Goal: Feedback & Contribution: Leave review/rating

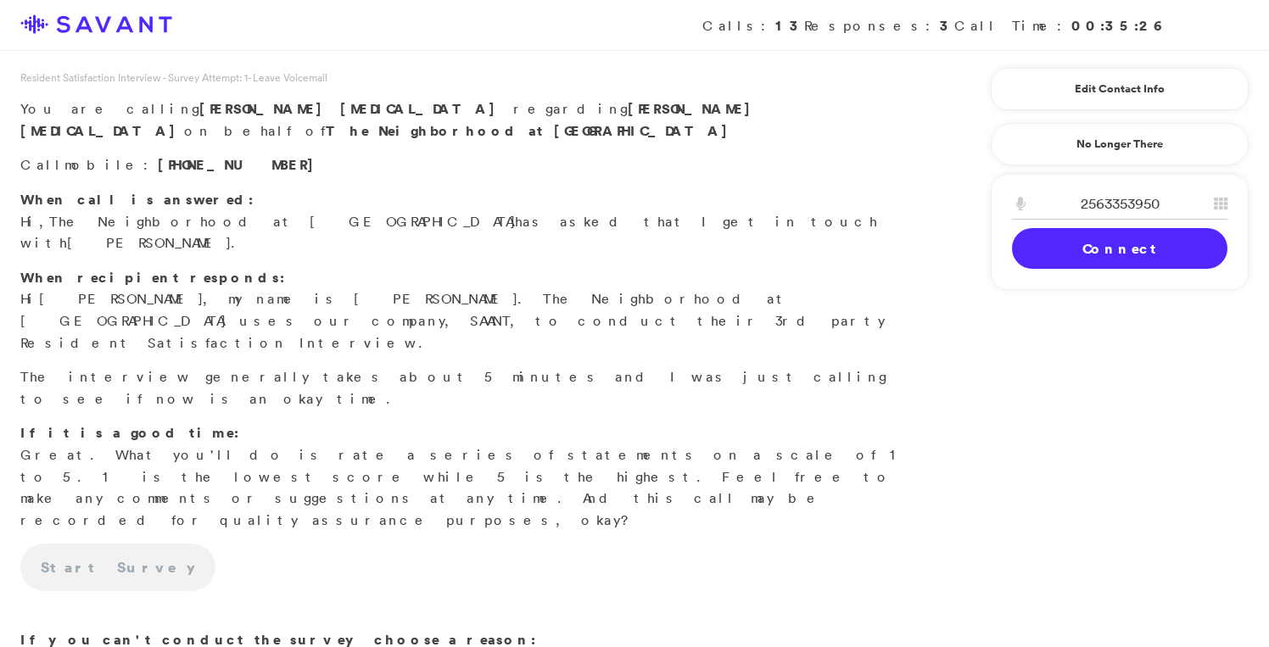
click at [1126, 243] on link "Connect" at bounding box center [1119, 248] width 215 height 41
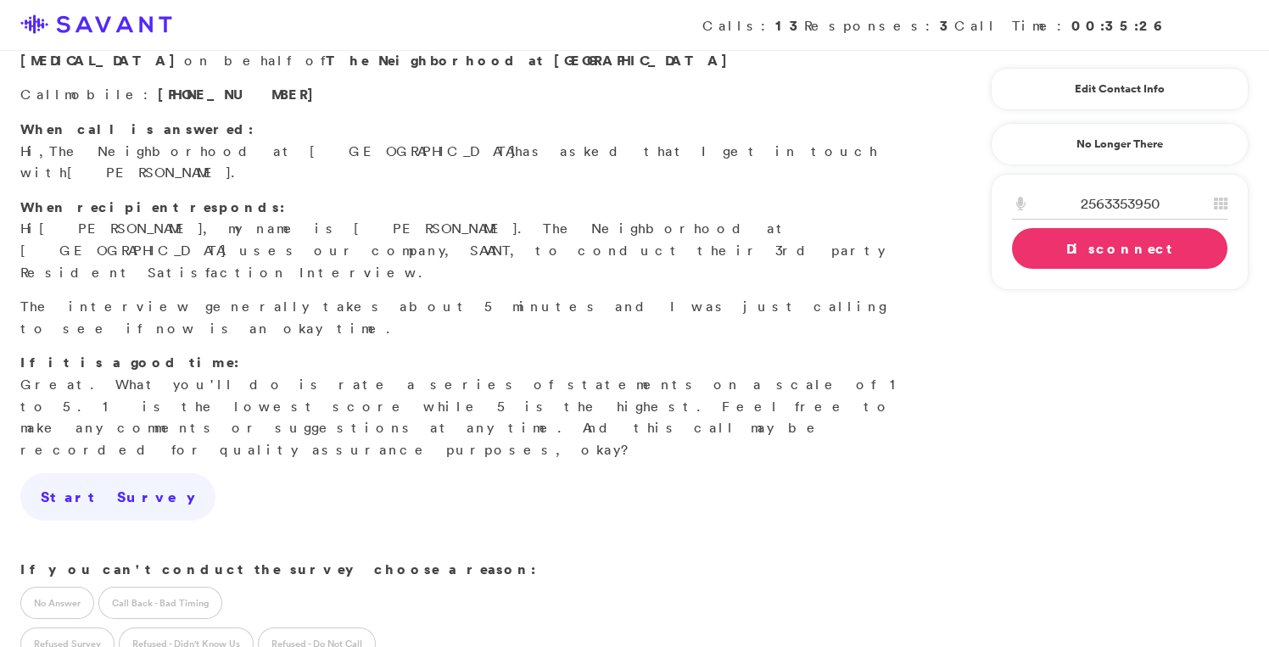
scroll to position [76, 0]
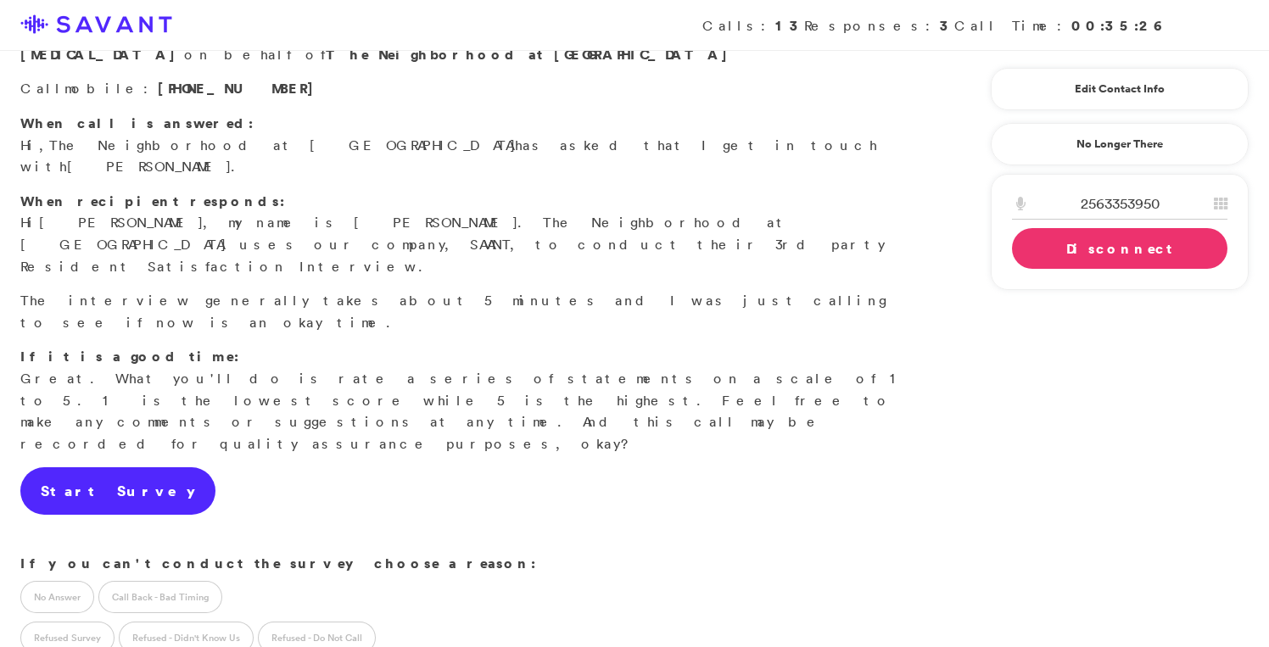
click at [115, 467] on link "Start Survey" at bounding box center [117, 490] width 195 height 47
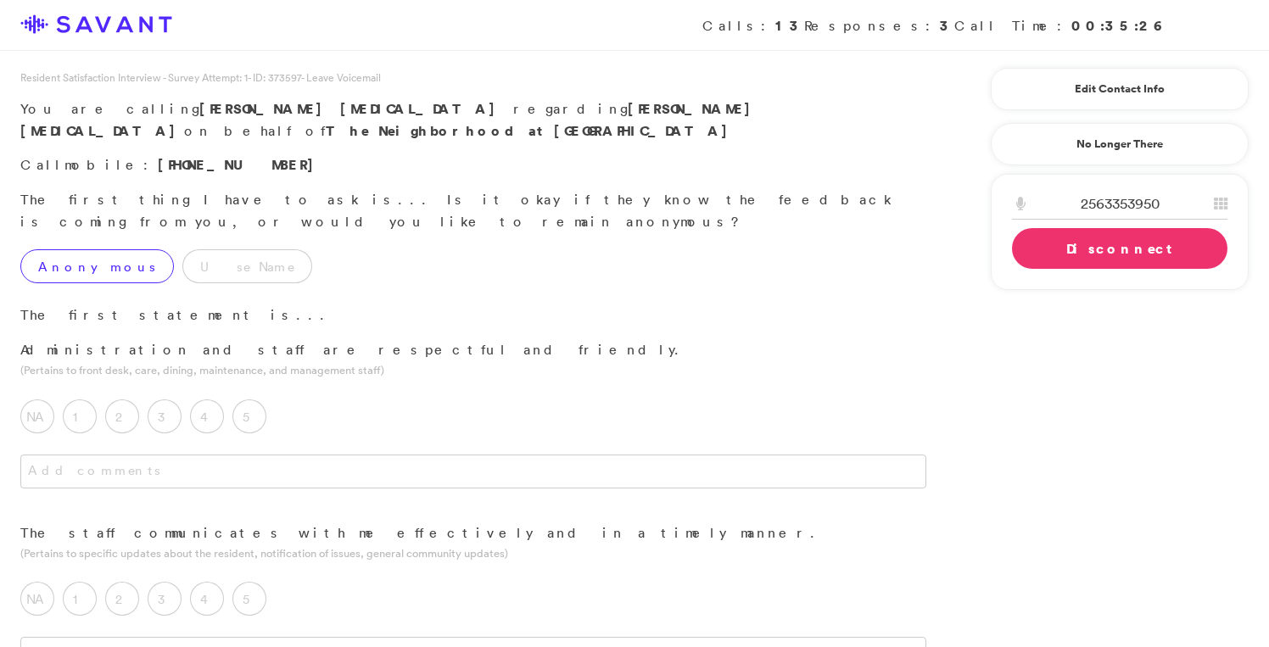
click at [105, 249] on label "Anonymous" at bounding box center [97, 266] width 154 height 34
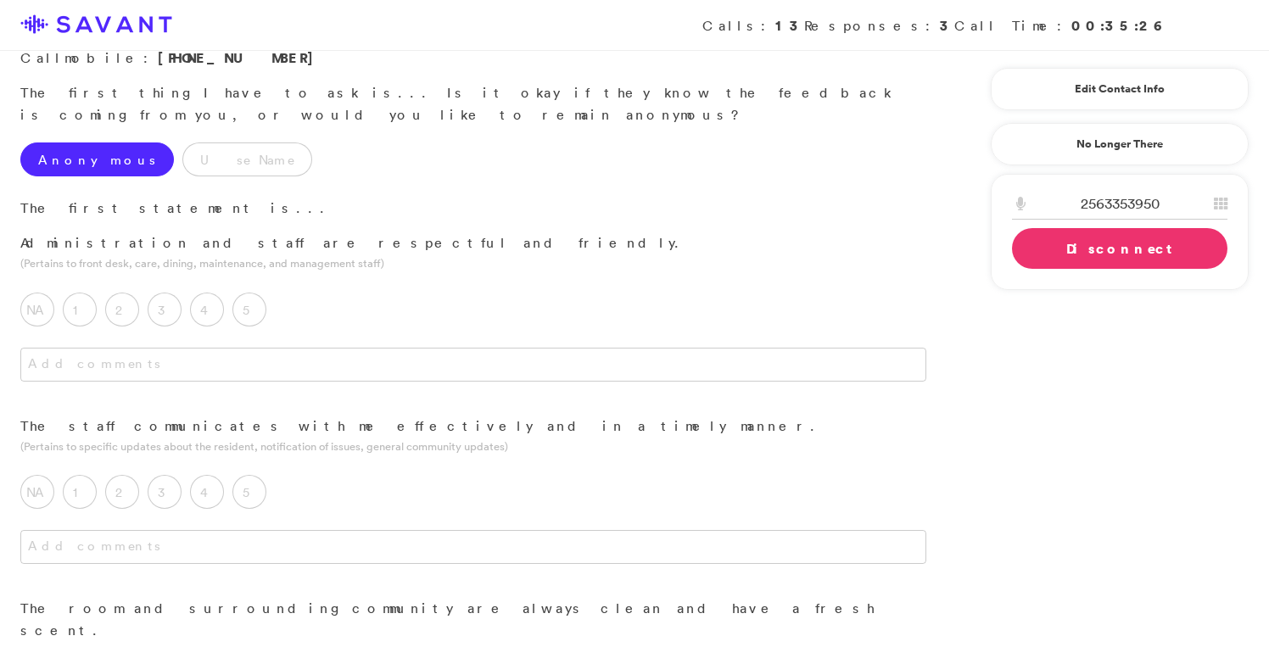
scroll to position [109, 0]
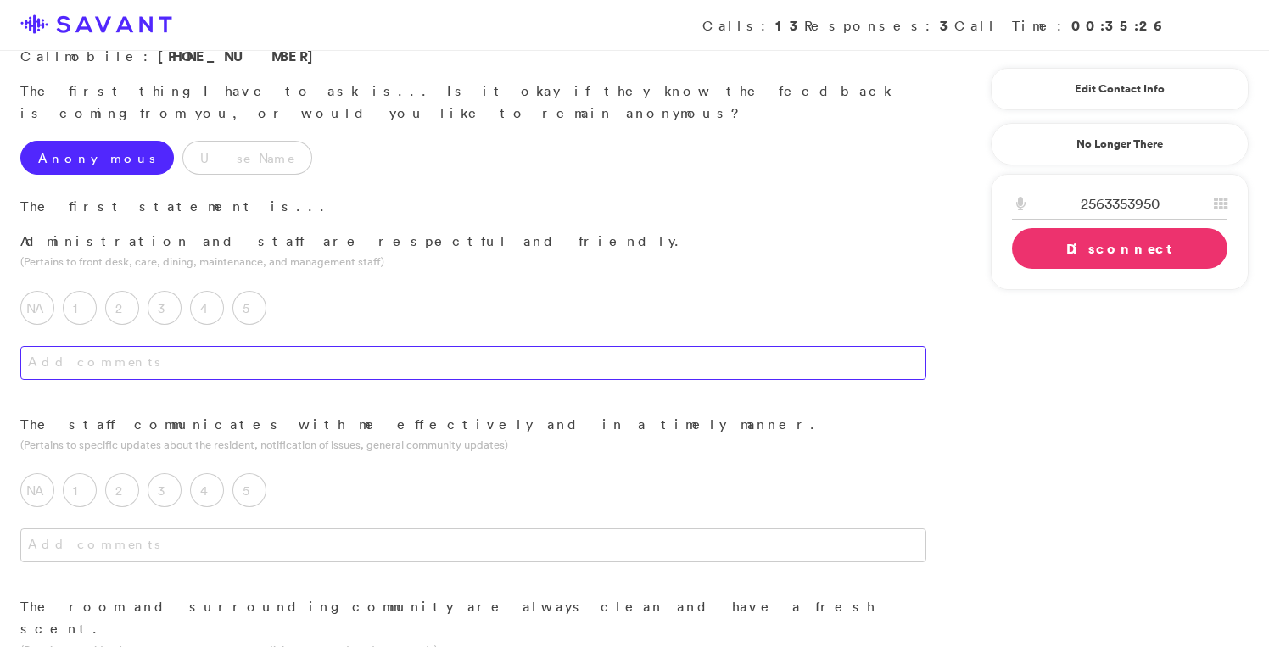
click at [207, 346] on textarea at bounding box center [473, 363] width 906 height 34
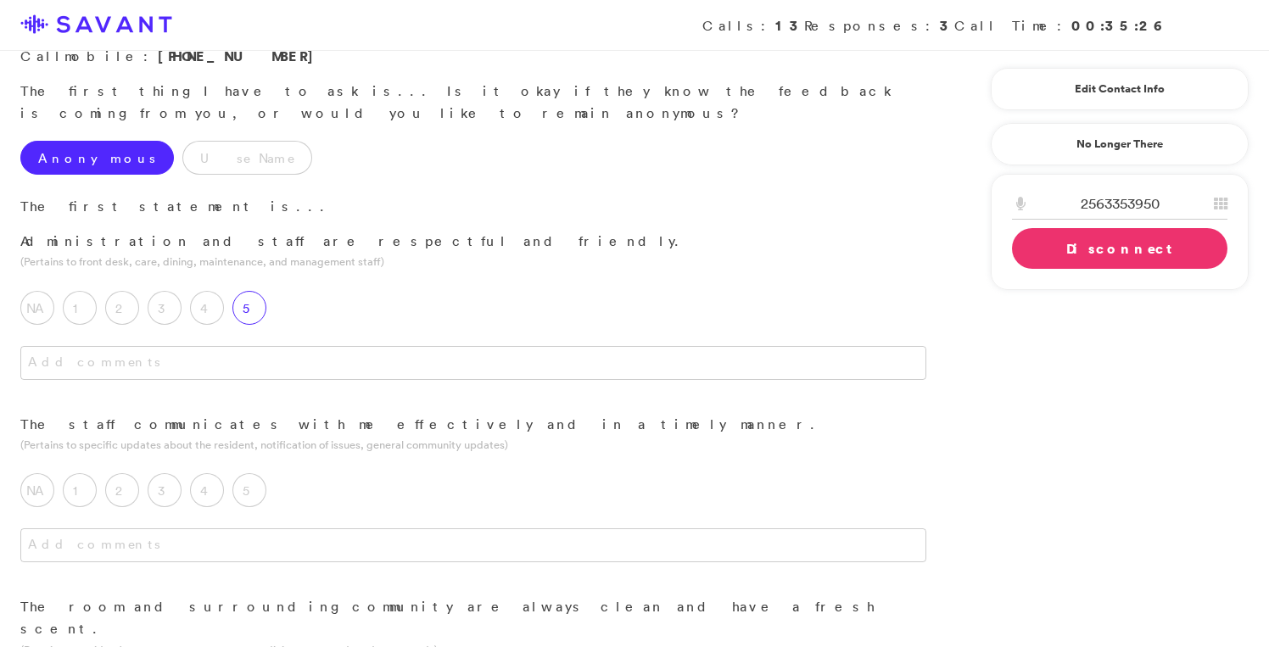
click at [247, 291] on div "5" at bounding box center [253, 312] width 42 height 42
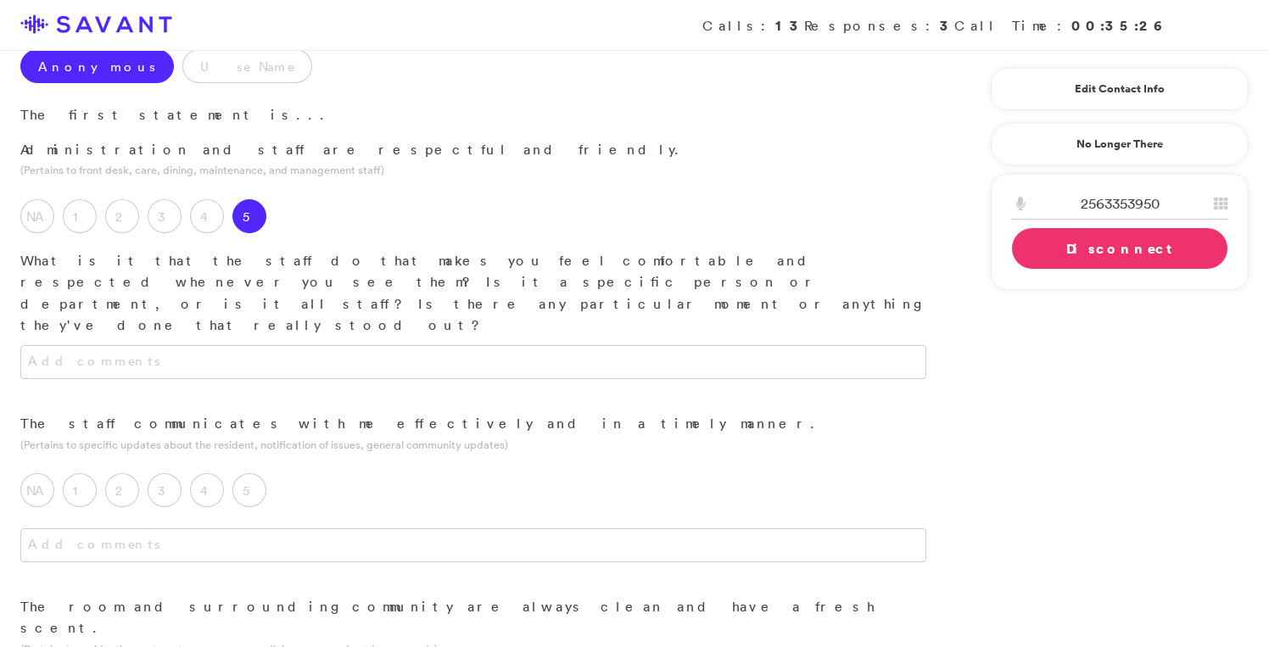
scroll to position [201, 0]
click at [270, 344] on div at bounding box center [473, 378] width 947 height 68
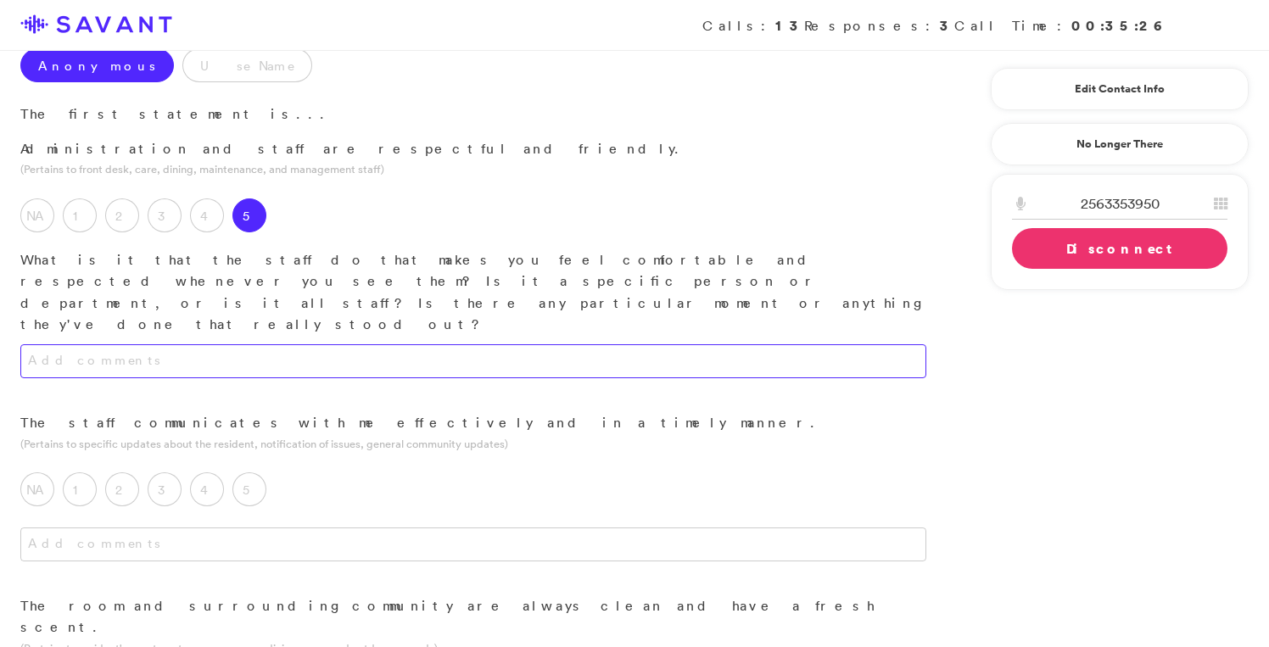
click at [275, 344] on textarea at bounding box center [473, 361] width 906 height 34
type textarea "w"
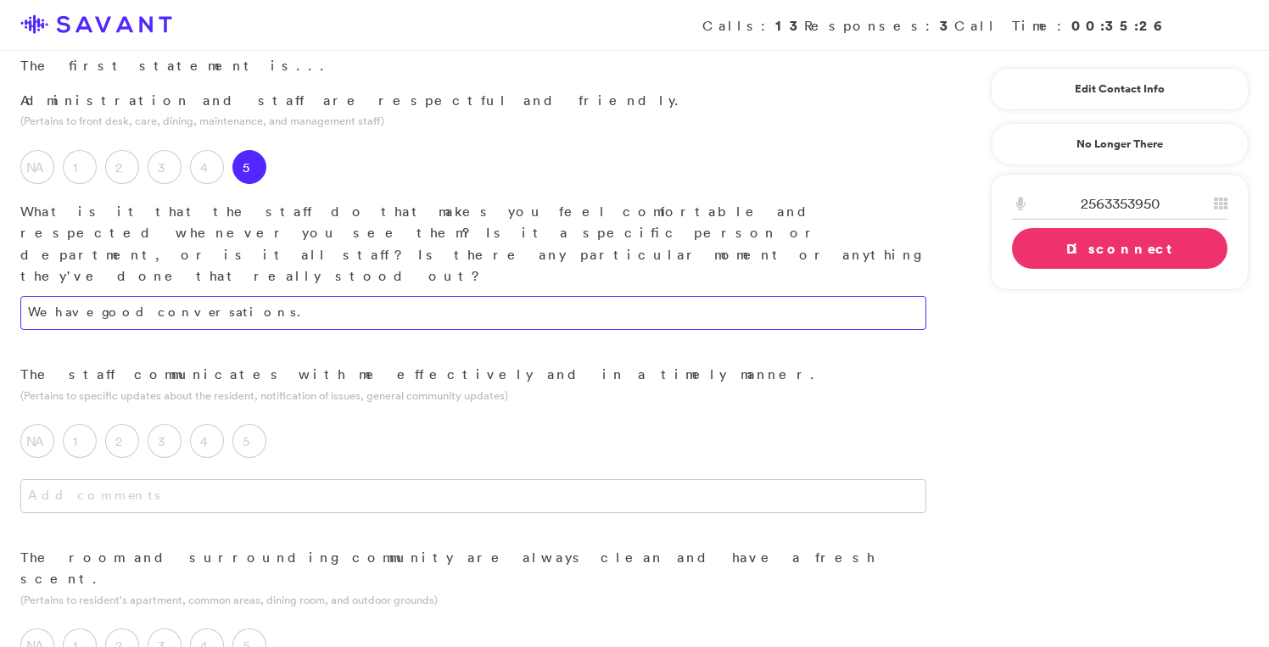
scroll to position [258, 0]
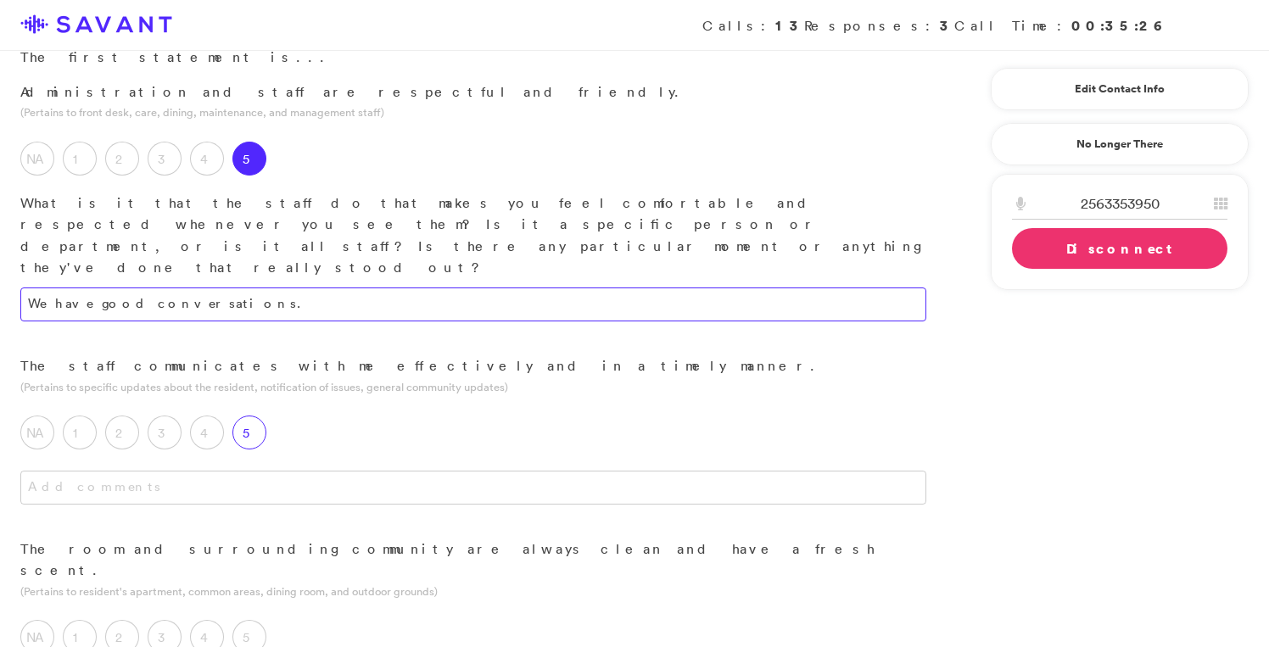
type textarea "We have good conversations."
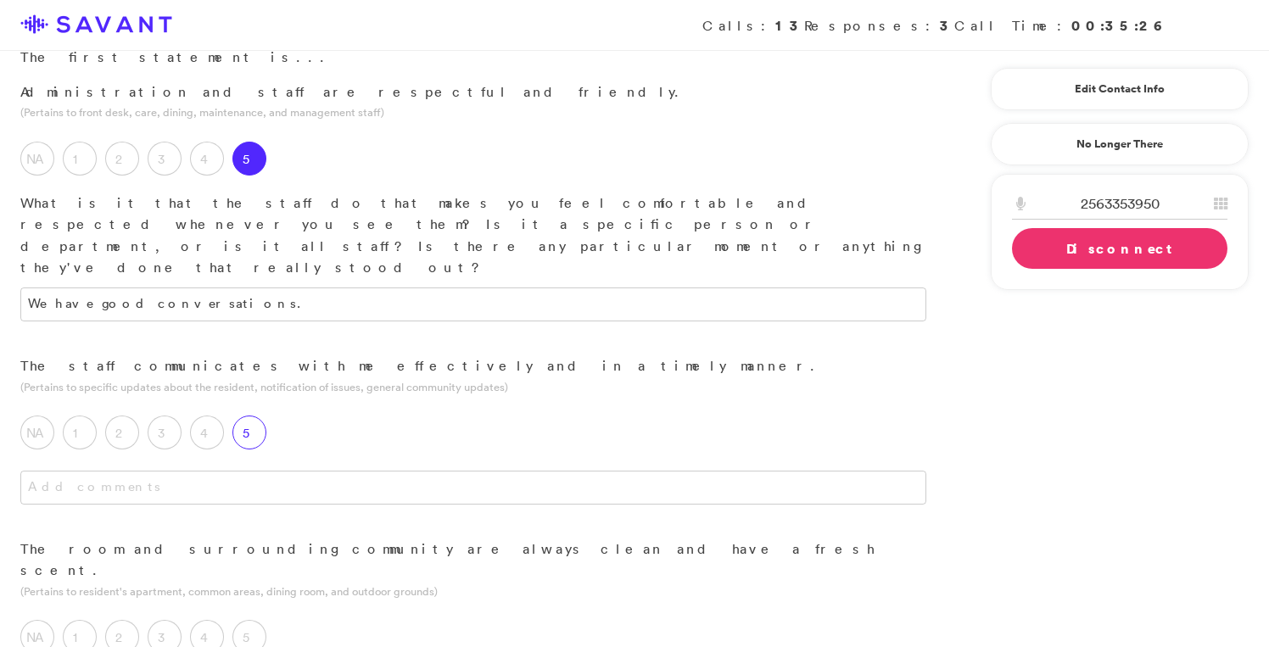
click at [265, 416] on label "5" at bounding box center [249, 433] width 34 height 34
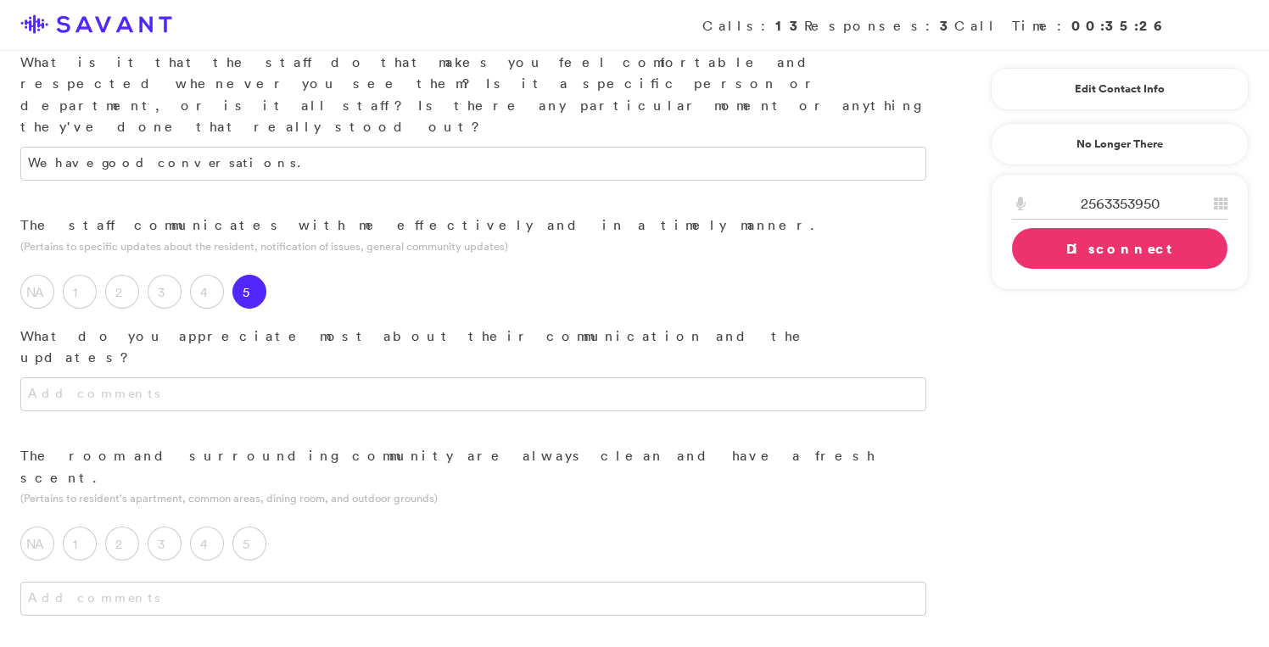
scroll to position [401, 0]
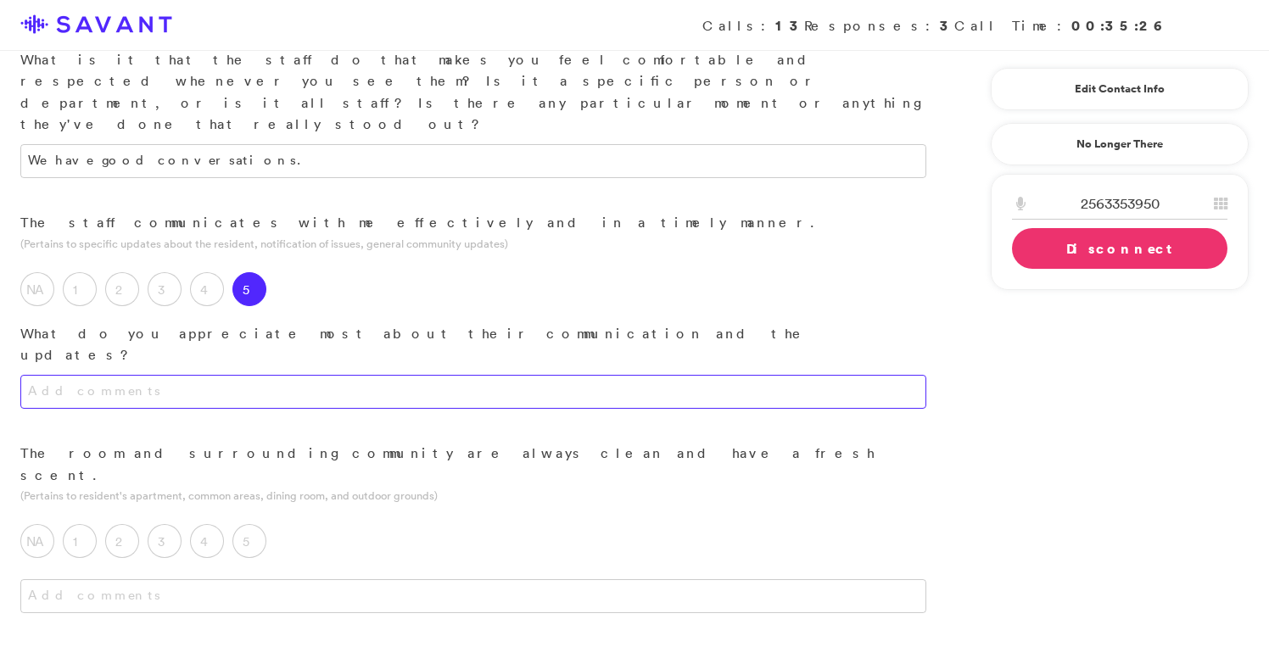
click at [338, 375] on textarea at bounding box center [473, 392] width 906 height 34
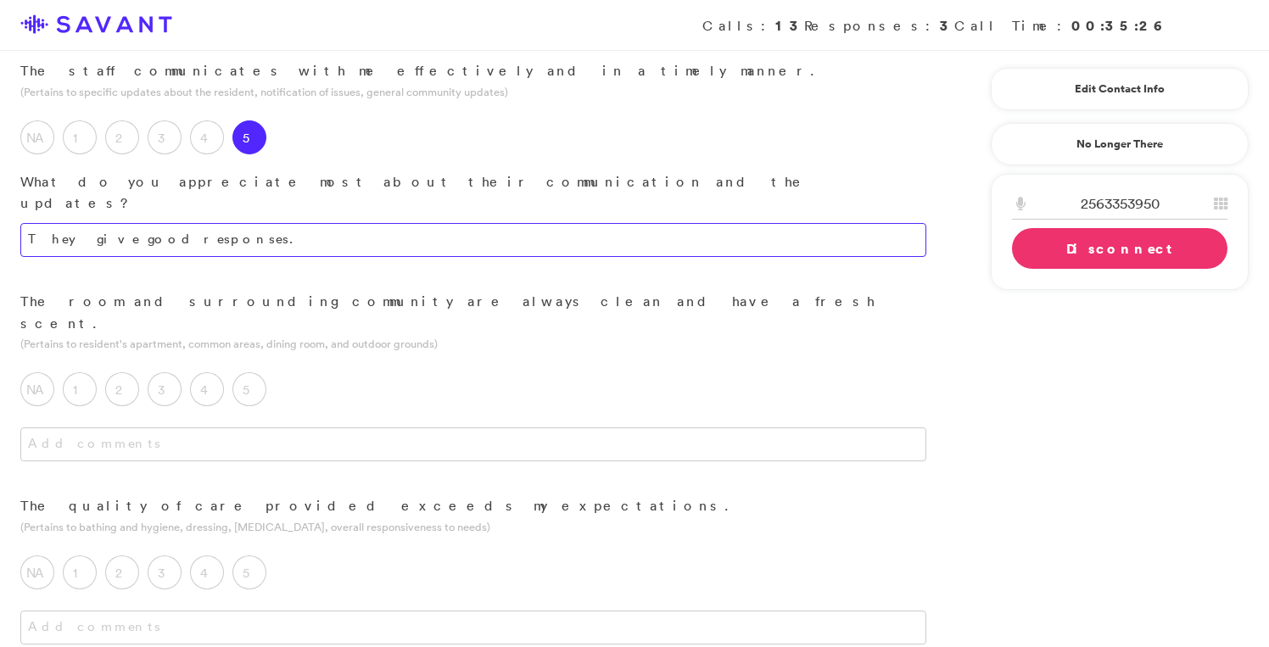
scroll to position [554, 0]
type textarea "They give good responses."
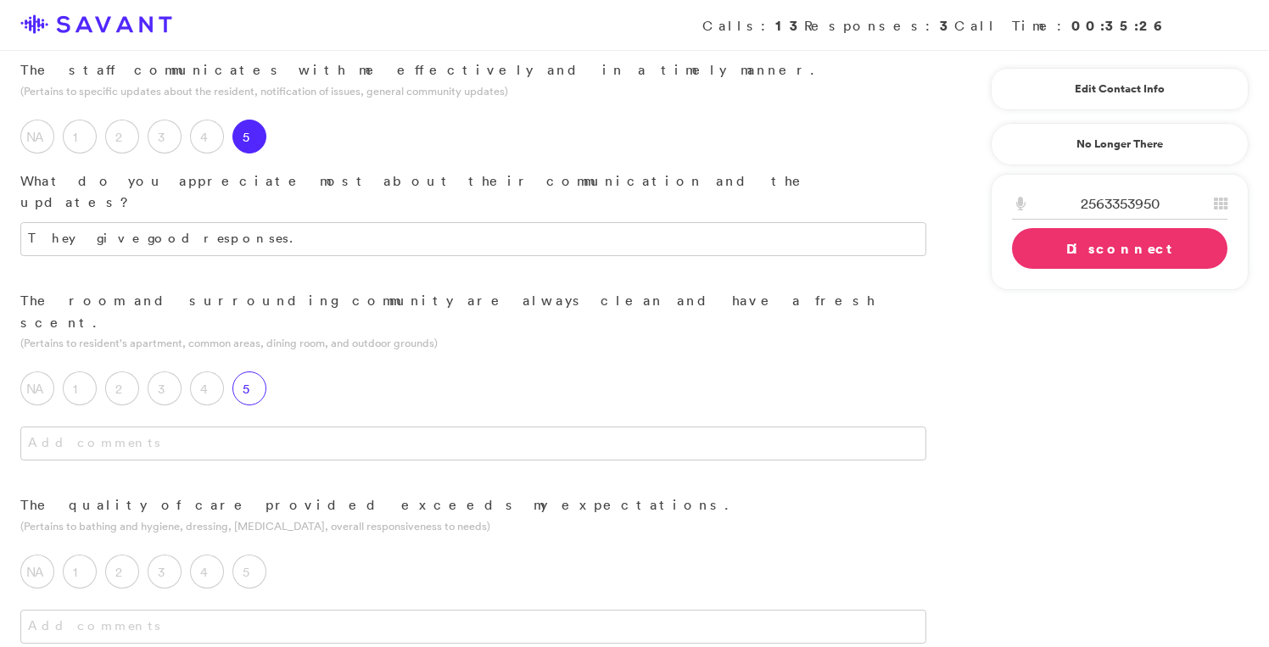
click at [241, 371] on label "5" at bounding box center [249, 388] width 34 height 34
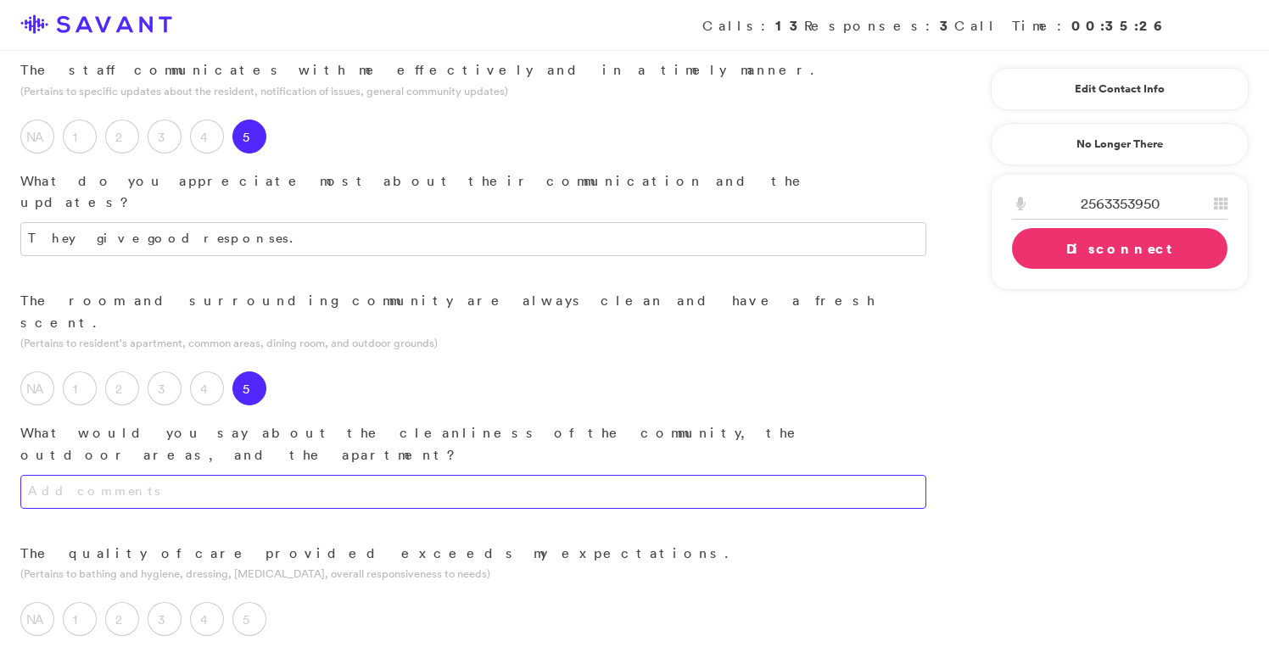
click at [306, 475] on textarea at bounding box center [473, 492] width 906 height 34
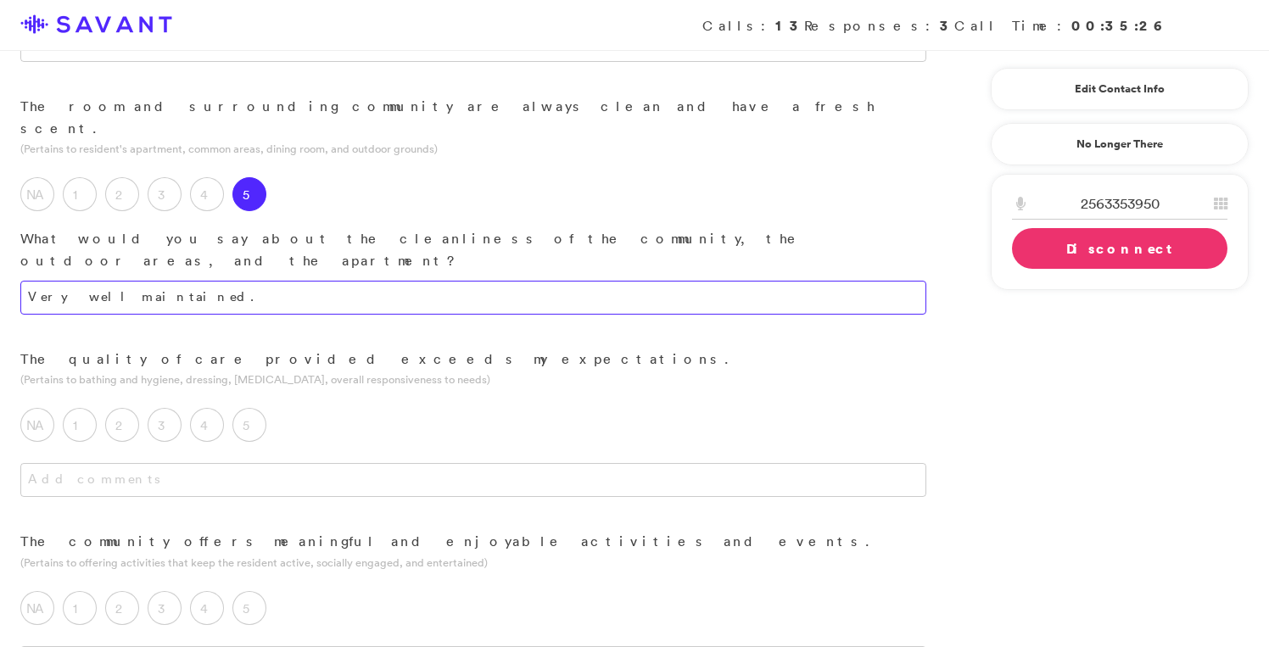
scroll to position [762, 0]
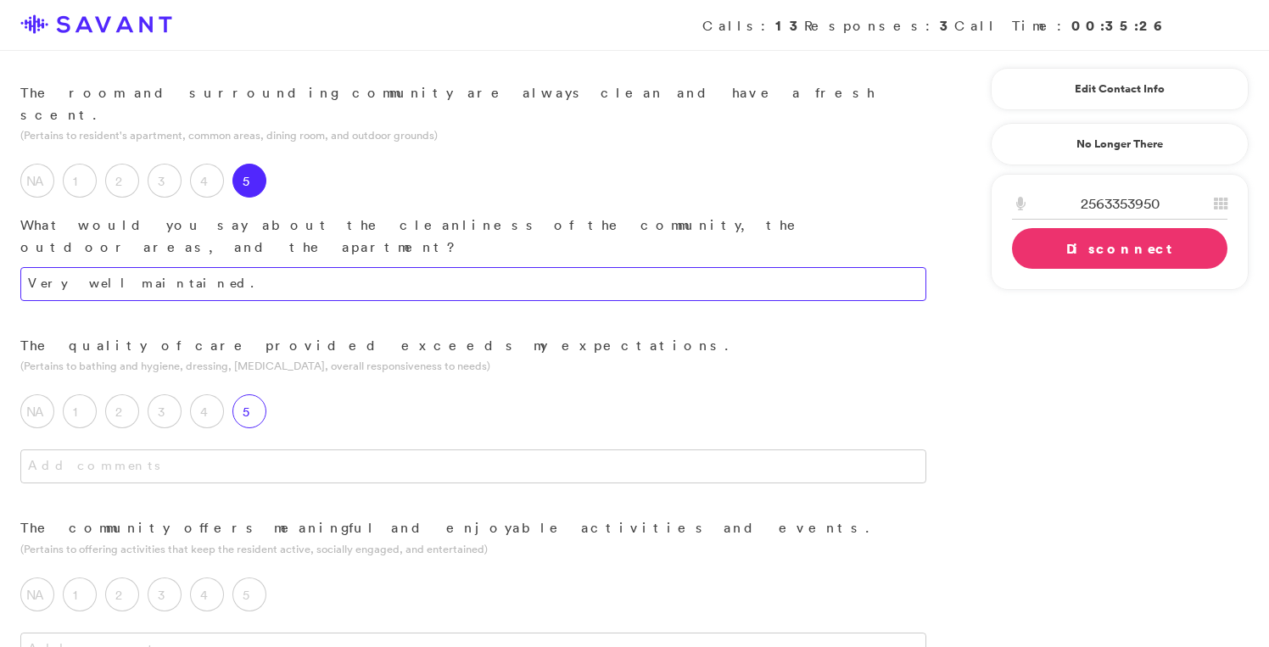
type textarea "Very well maintained."
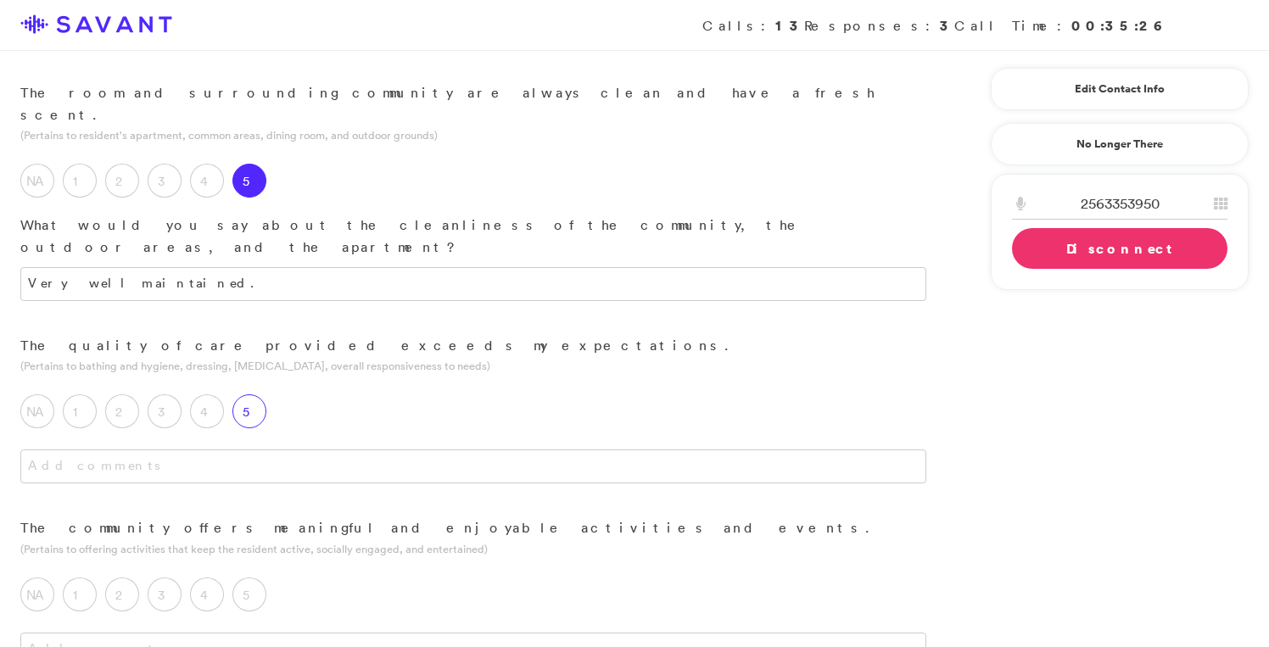
click at [255, 394] on label "5" at bounding box center [249, 411] width 34 height 34
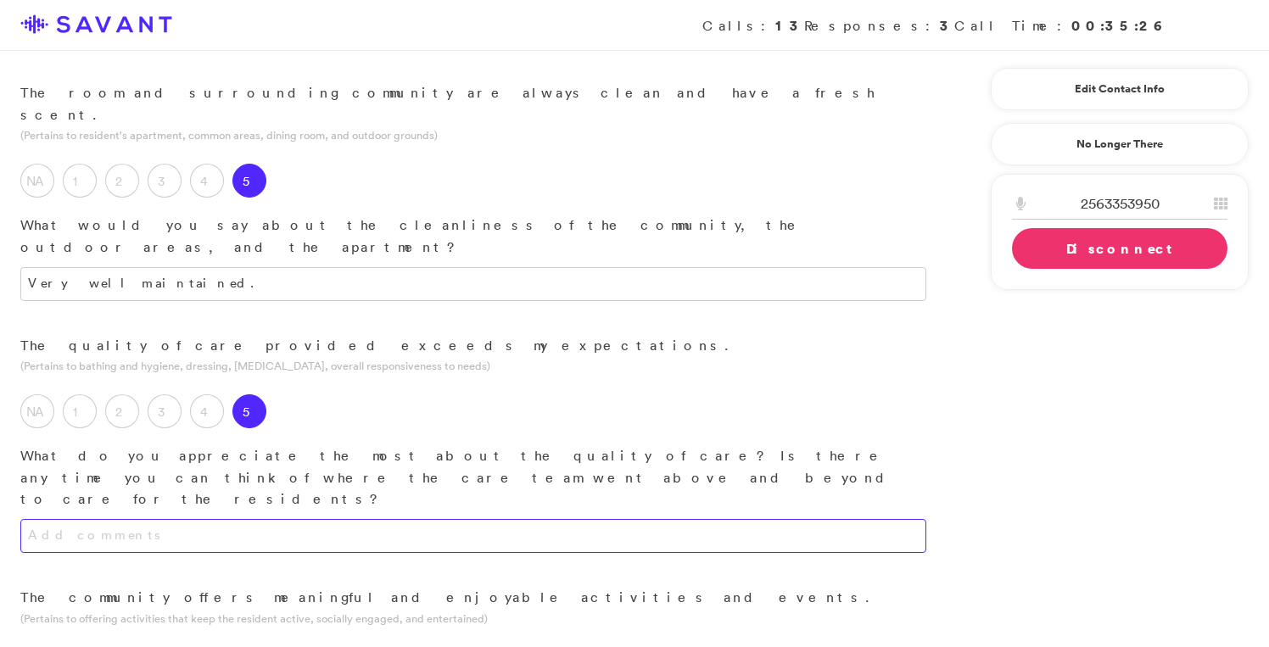
click at [256, 519] on textarea at bounding box center [473, 536] width 906 height 34
type textarea "T"
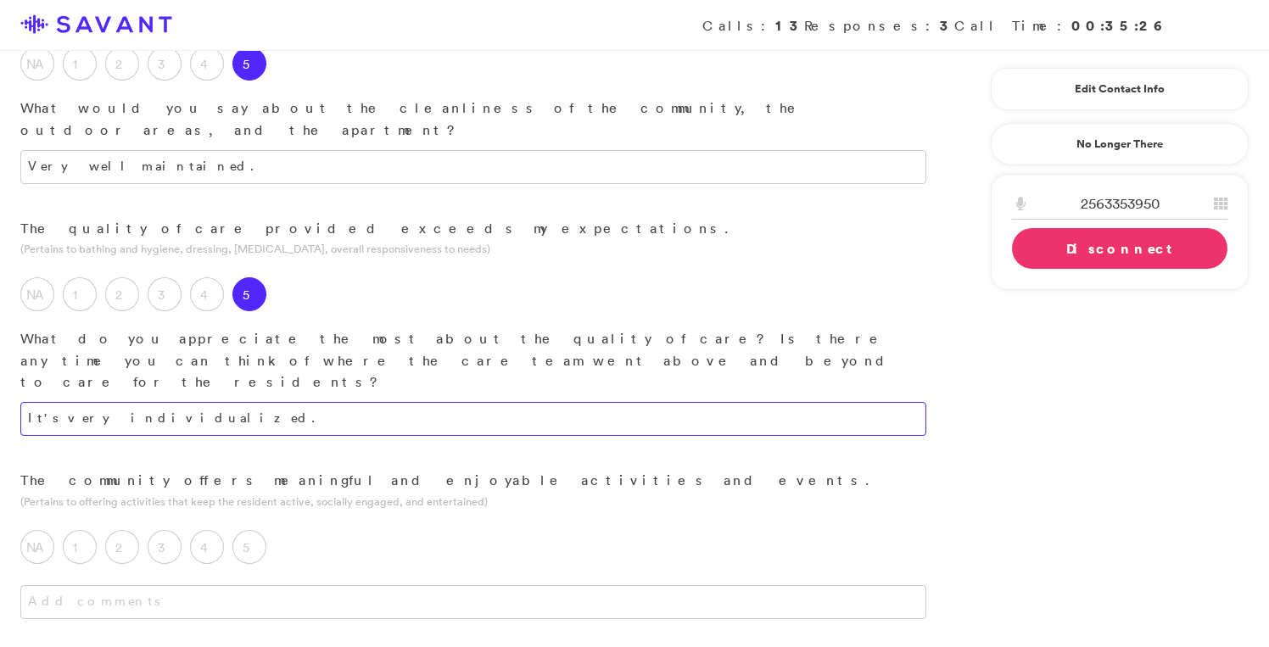
scroll to position [880, 0]
type textarea "It's very individualized."
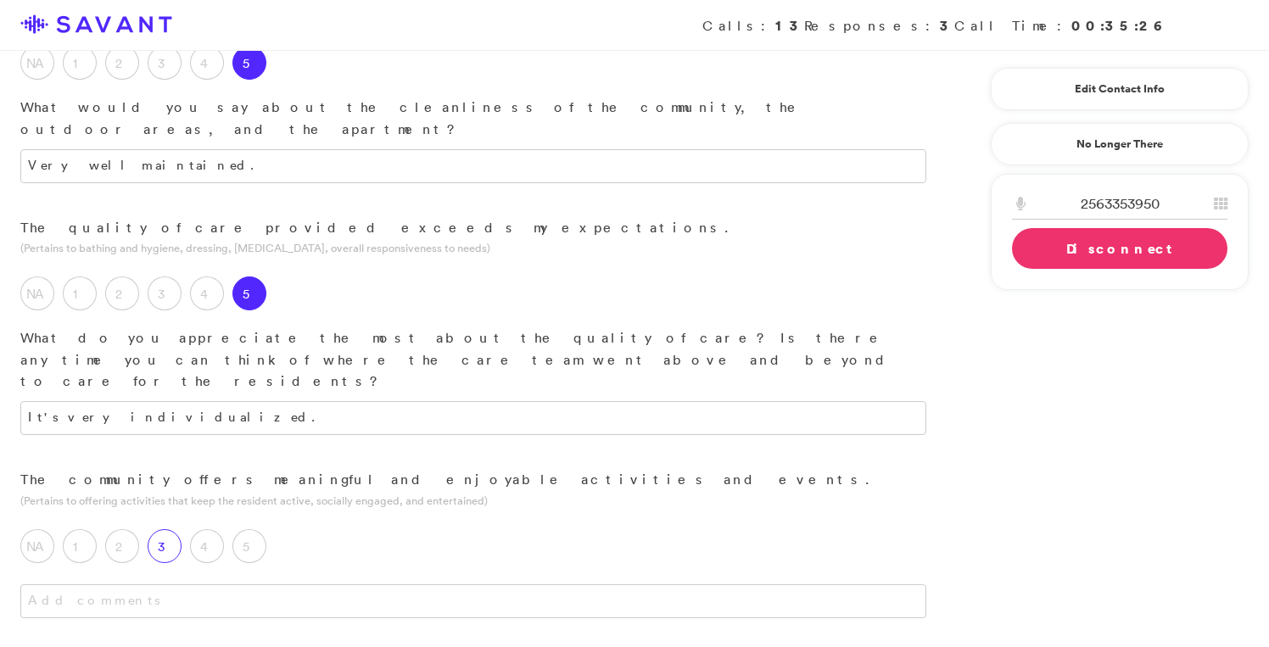
click at [176, 529] on label "3" at bounding box center [165, 546] width 34 height 34
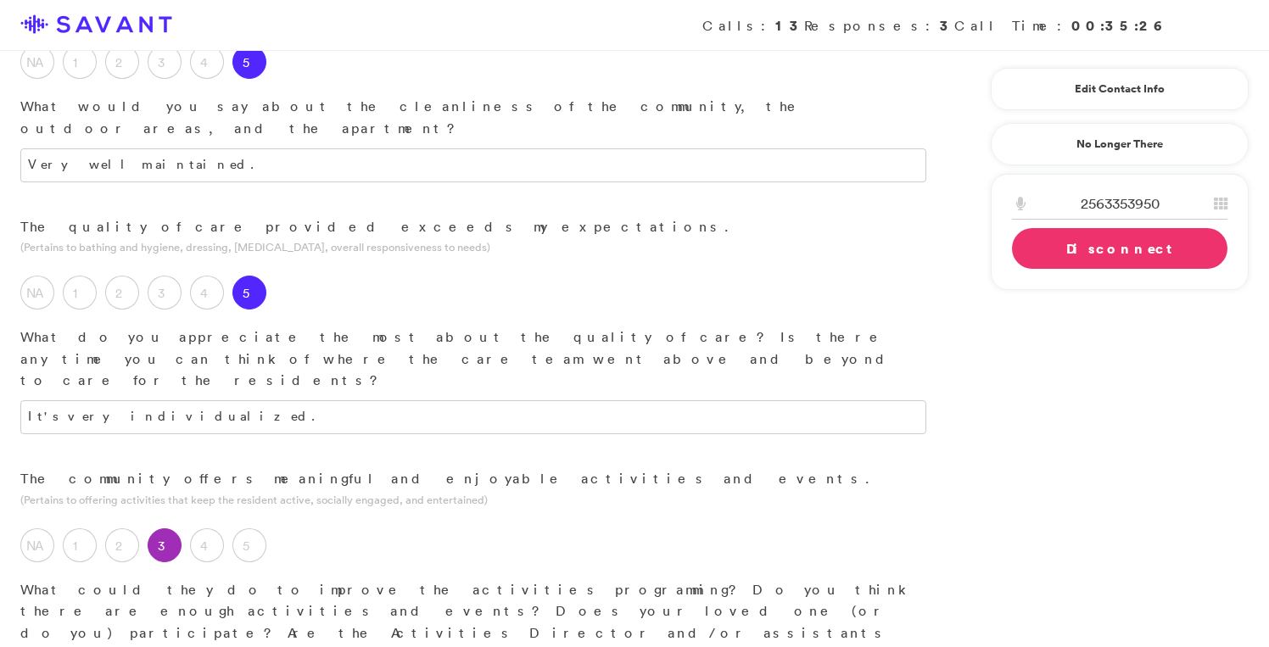
scroll to position [972, 0]
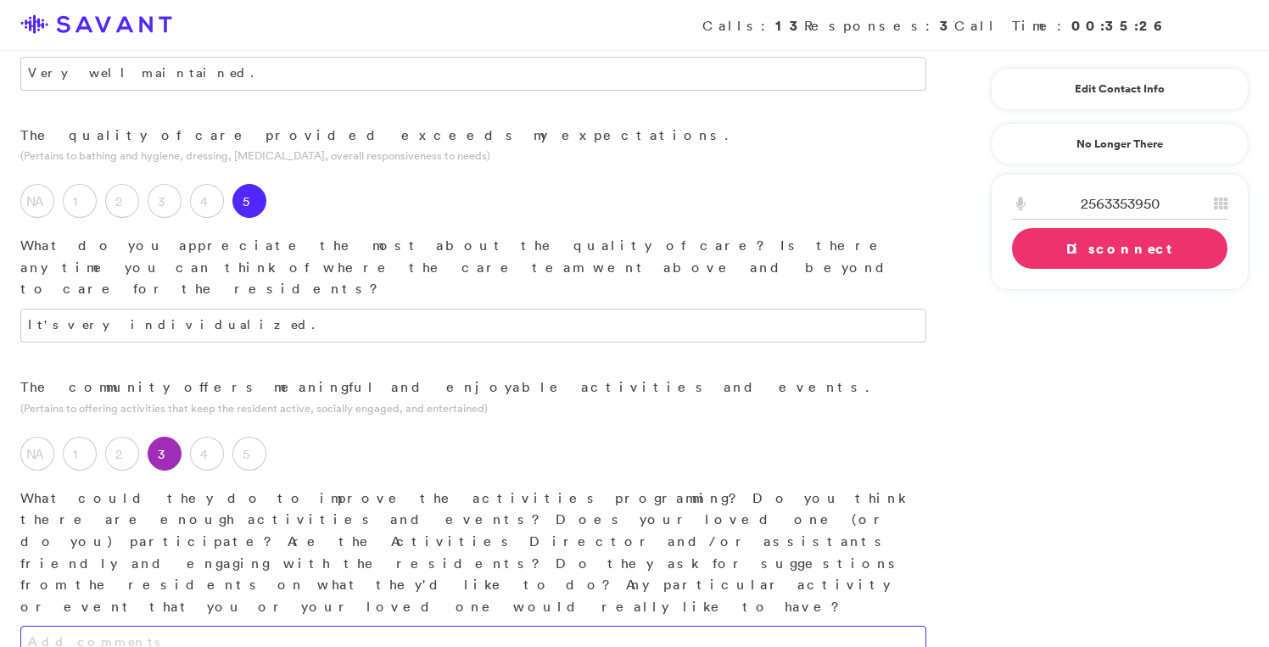
click at [299, 626] on textarea at bounding box center [473, 643] width 906 height 34
drag, startPoint x: 293, startPoint y: 399, endPoint x: -7, endPoint y: 374, distance: 301.3
click at [0, 374] on html "Calls: 13 Responses: 3 Call Time: 00:35:26 Resident Satisfaction Interview - Su…" at bounding box center [634, 469] width 1269 height 2883
click at [529, 626] on textarea "There aren't very clear descriptions for each activity. In some cases, it's not…" at bounding box center [473, 649] width 906 height 47
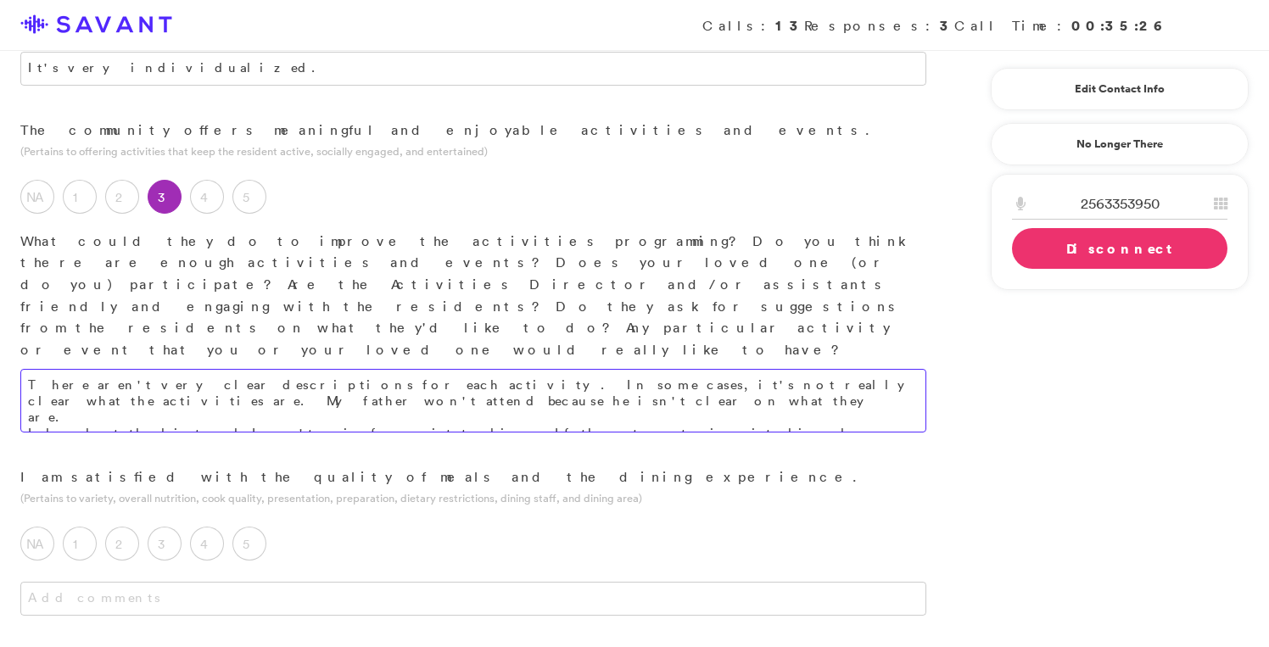
scroll to position [1247, 0]
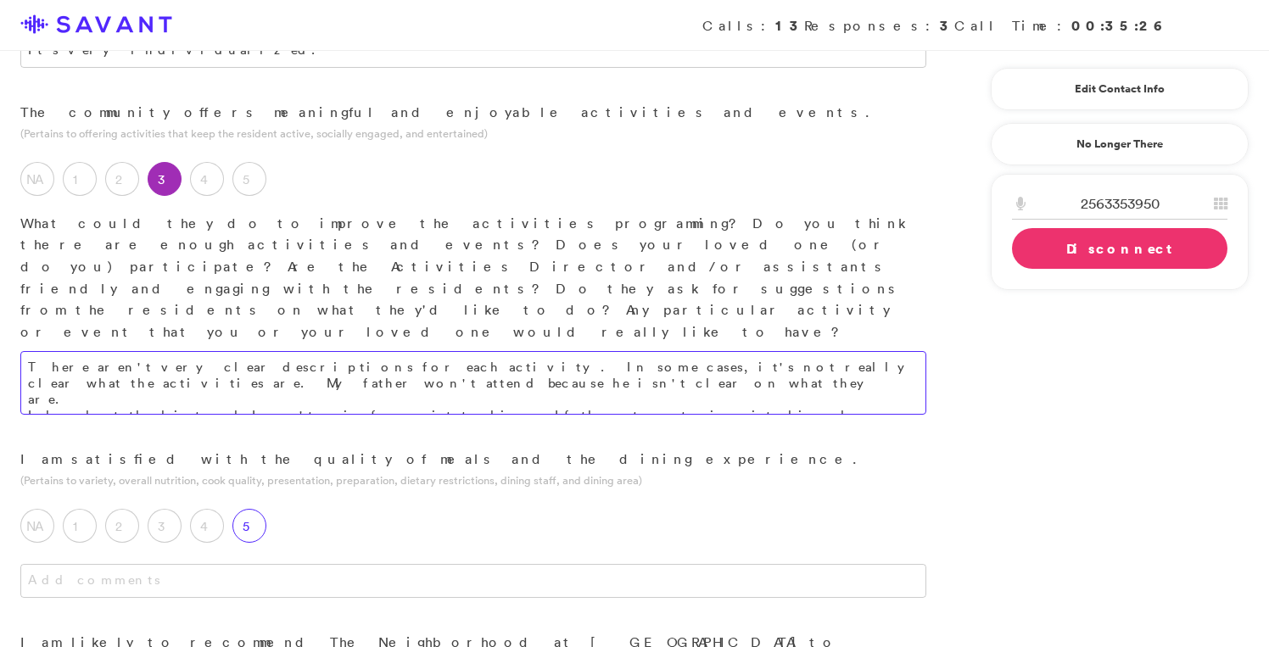
type textarea "There aren't very clear descriptions for each activity. In some cases, it's not…"
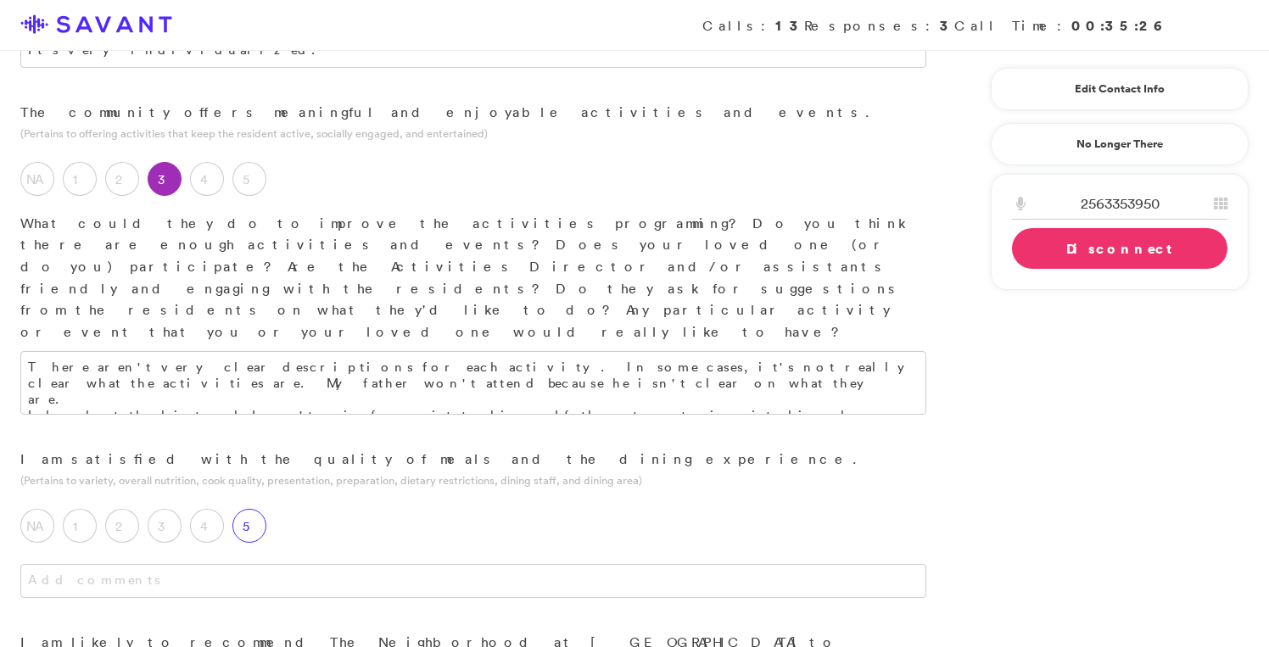
click at [243, 509] on label "5" at bounding box center [249, 526] width 34 height 34
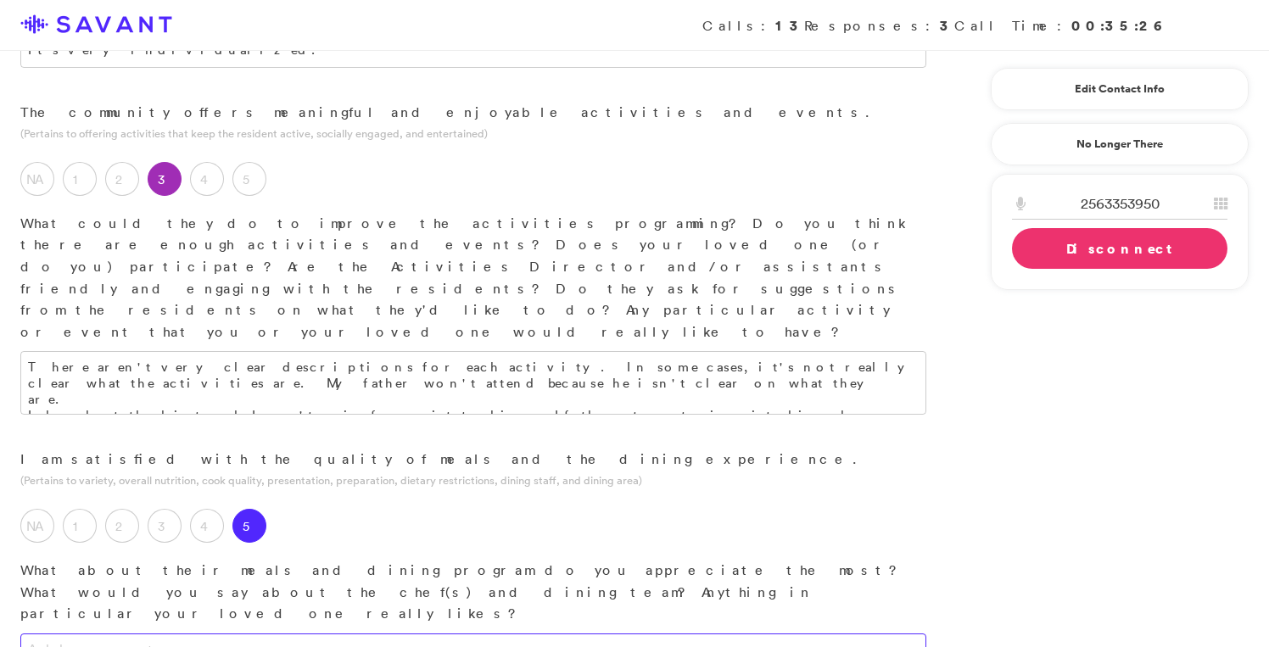
click at [323, 634] on textarea at bounding box center [473, 651] width 906 height 34
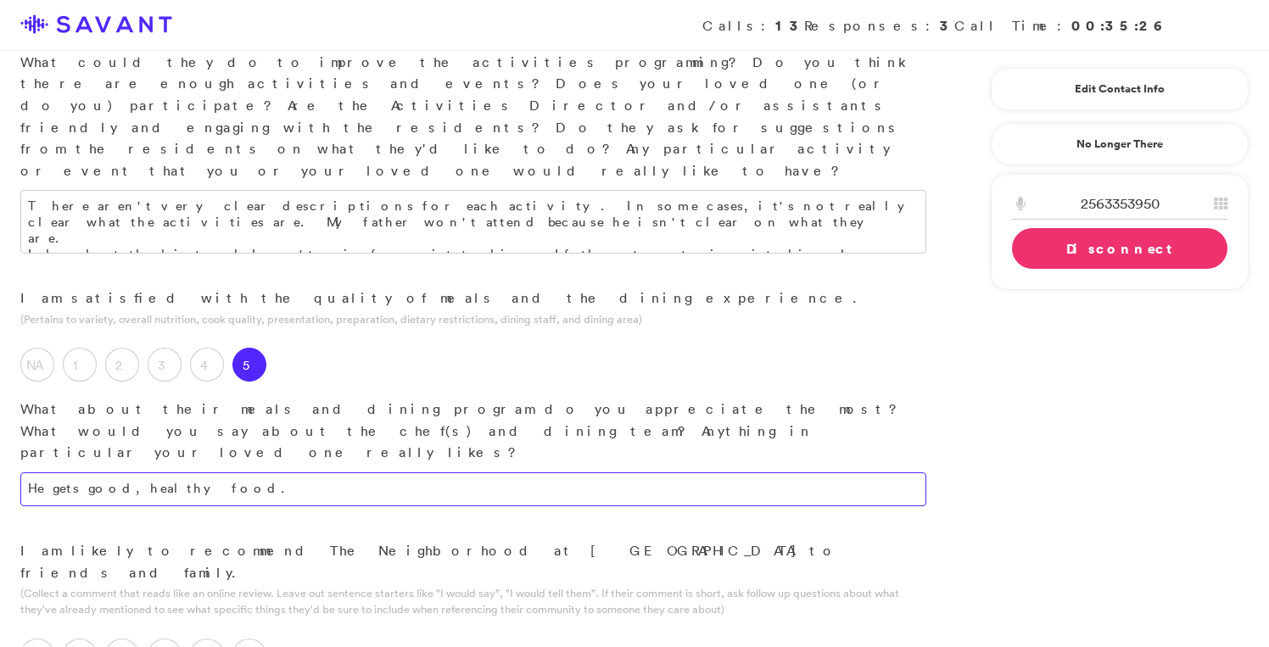
scroll to position [1453, 0]
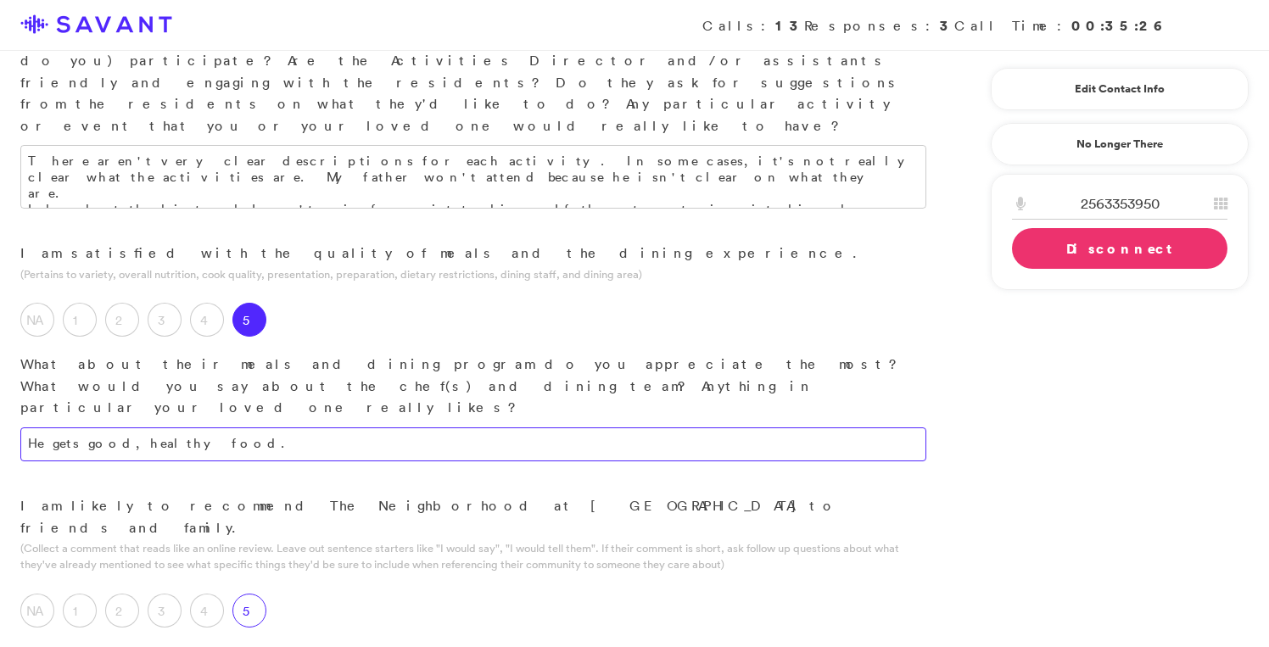
type textarea "He gets good, healthy food."
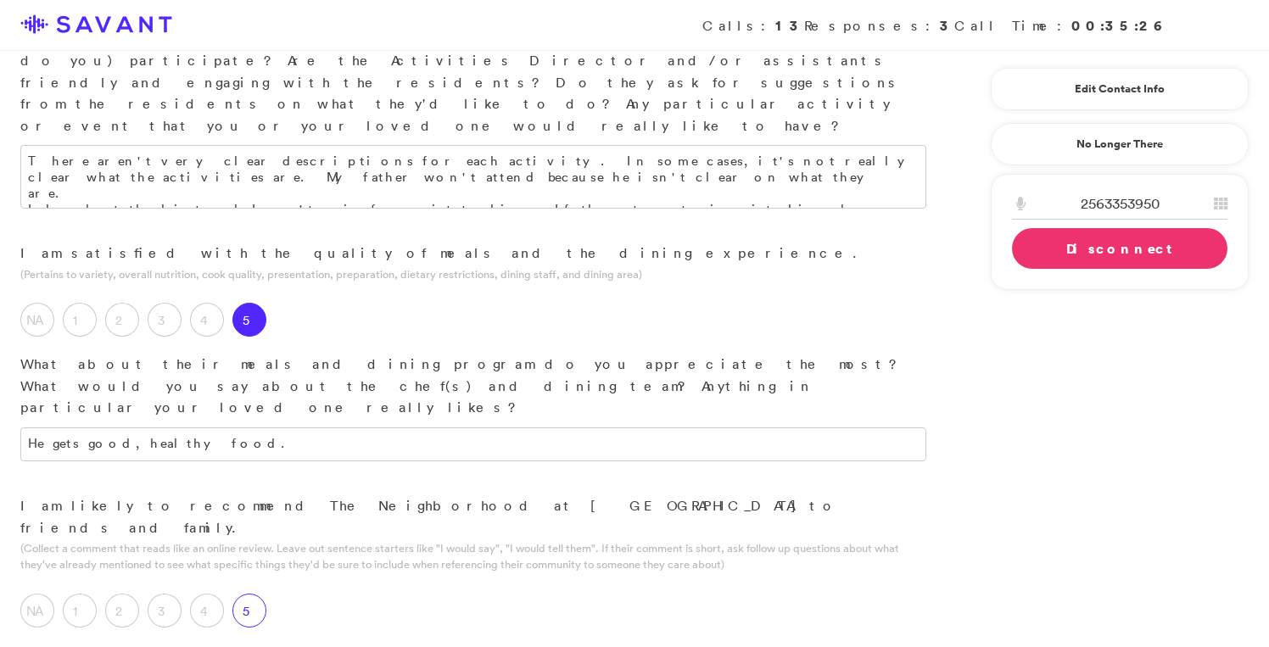
click at [250, 594] on label "5" at bounding box center [249, 611] width 34 height 34
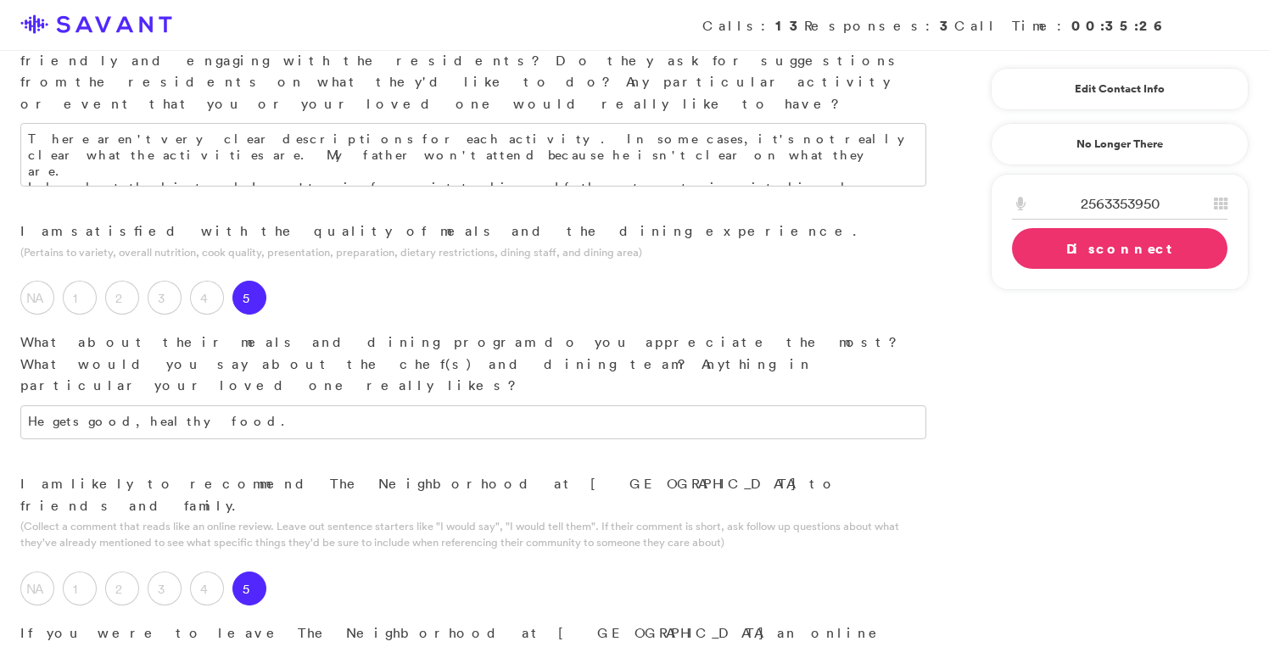
scroll to position [1477, 0]
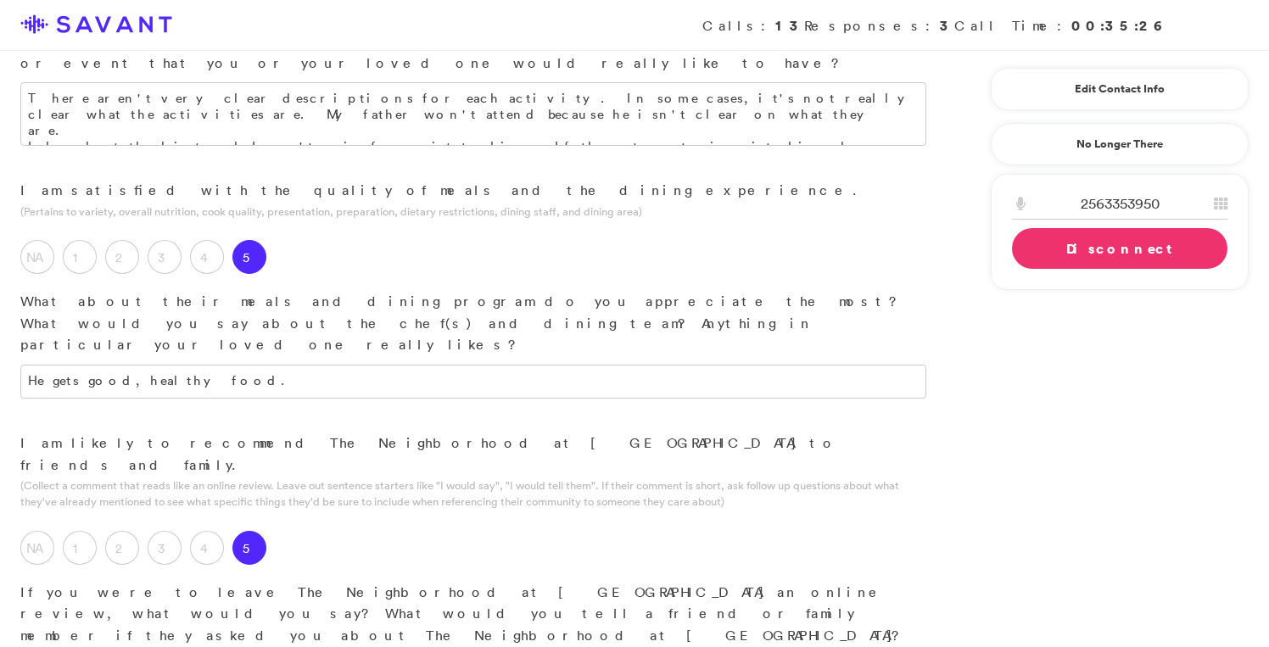
scroll to position [1531, 0]
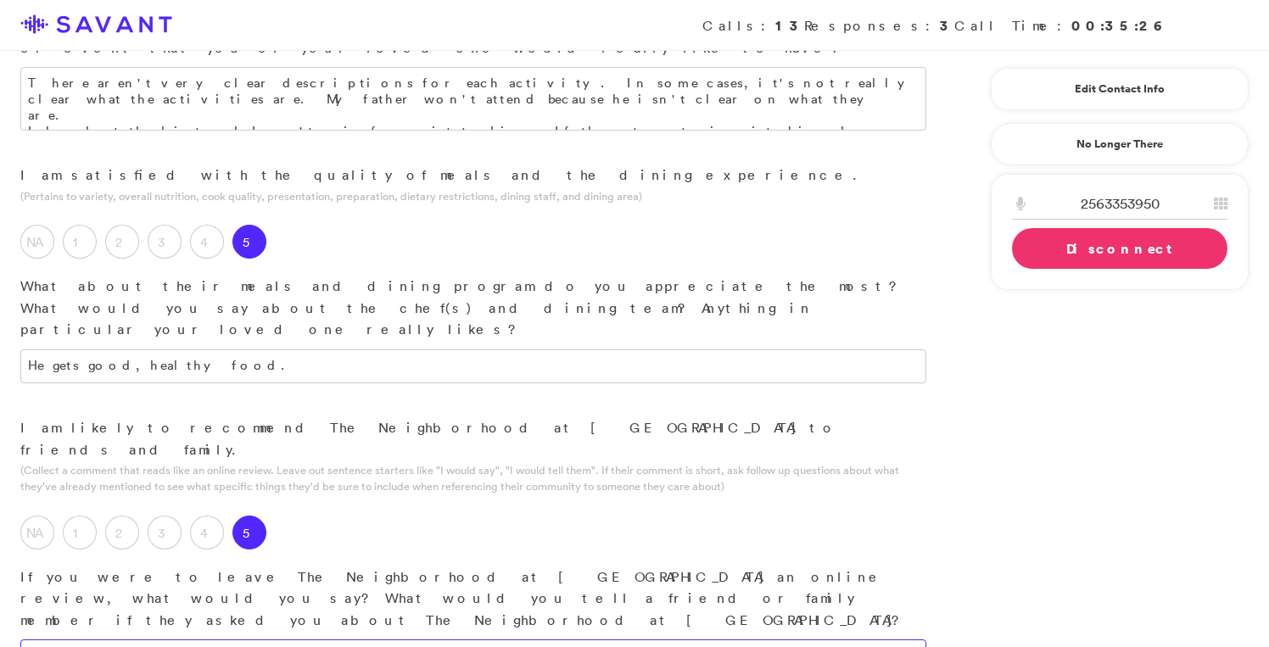
type textarea "Excellent."
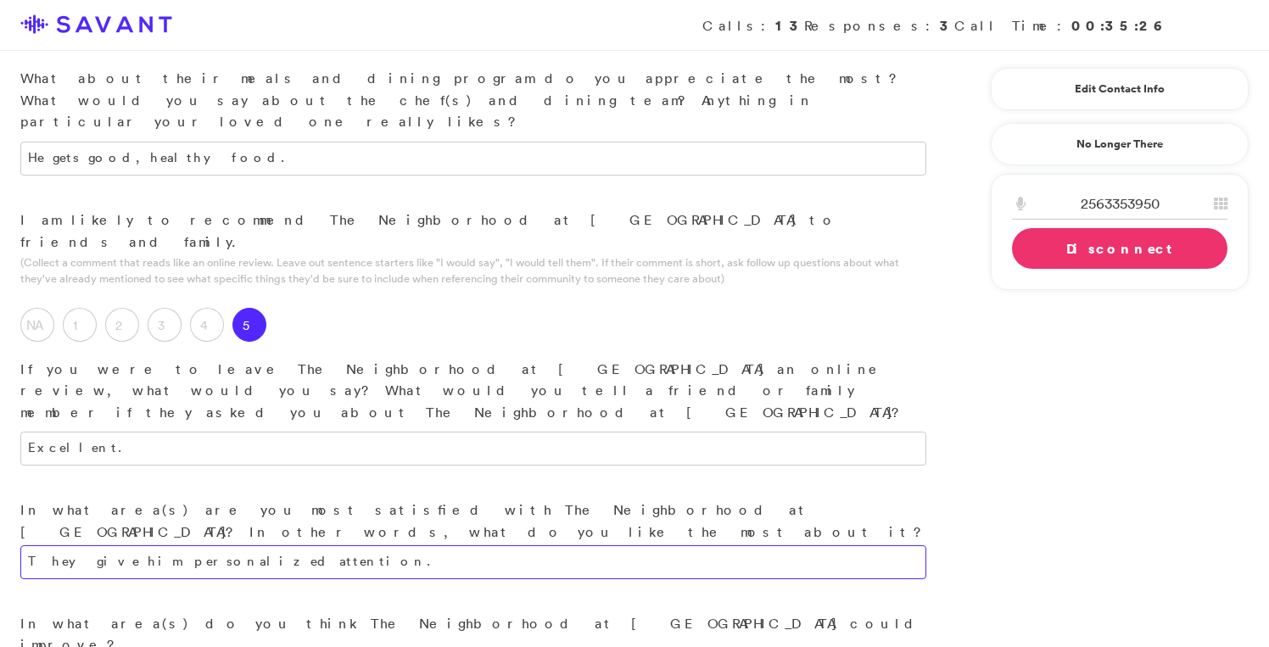
scroll to position [1740, 0]
type textarea "They give him personalized attention."
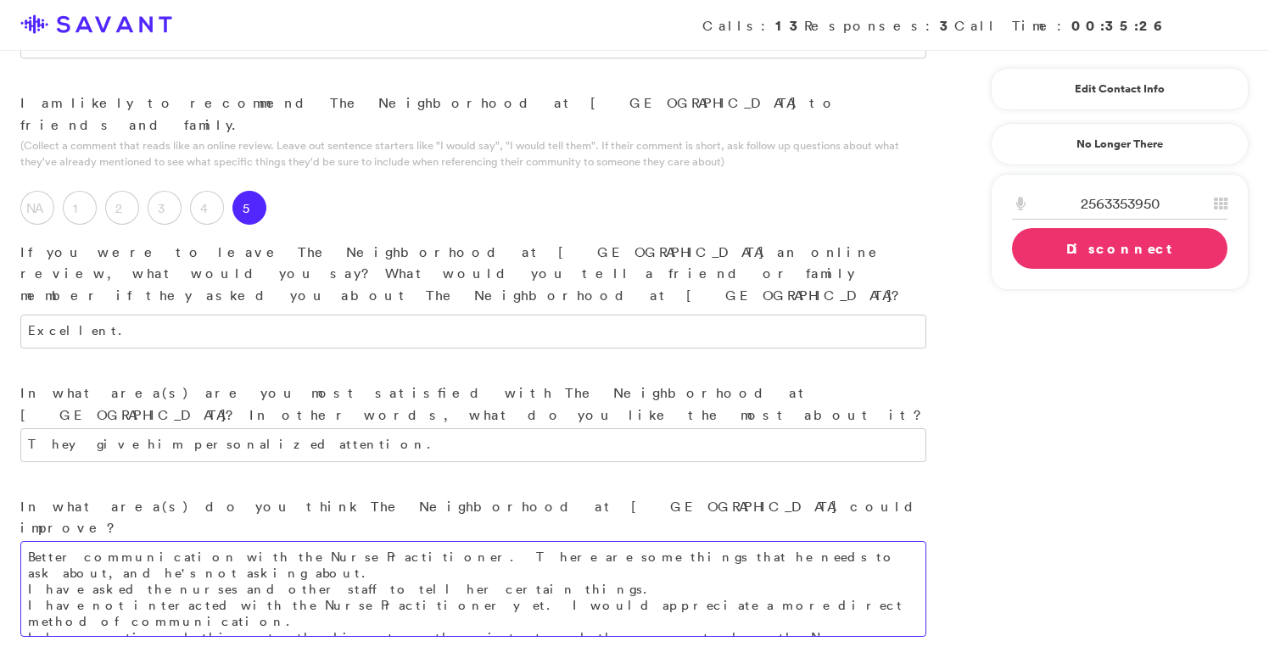
scroll to position [1861, 0]
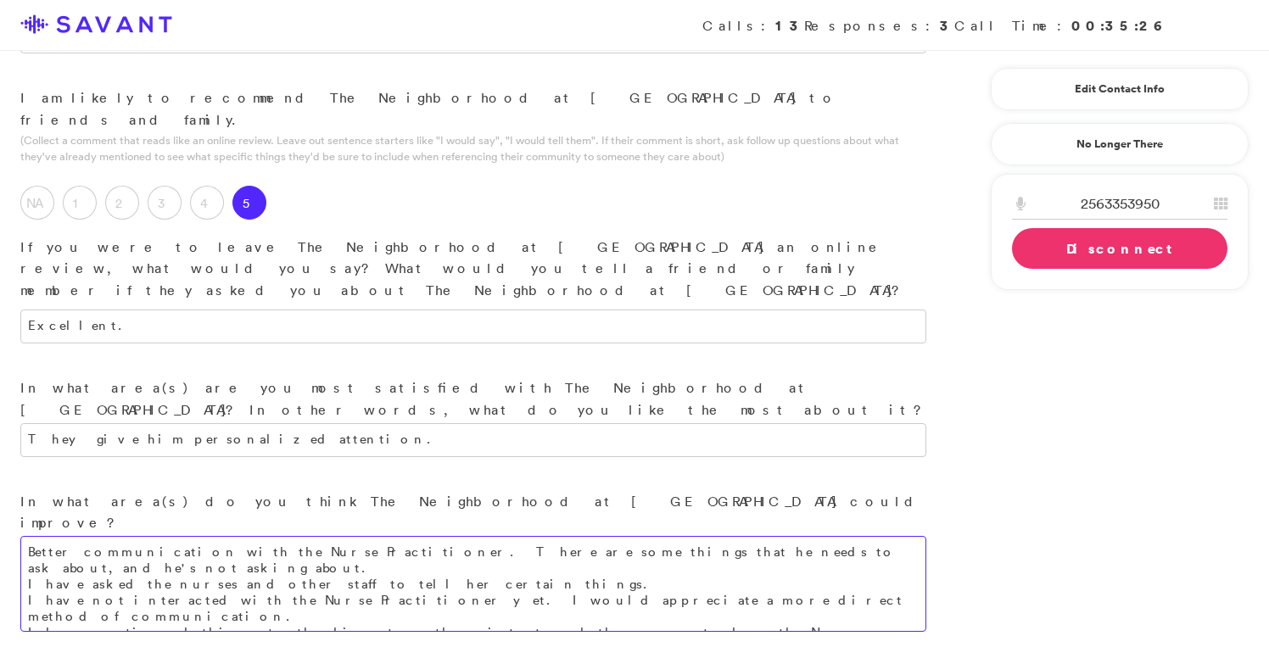
type textarea "Better communication with the Nurse Practitioner. There are some things that he…"
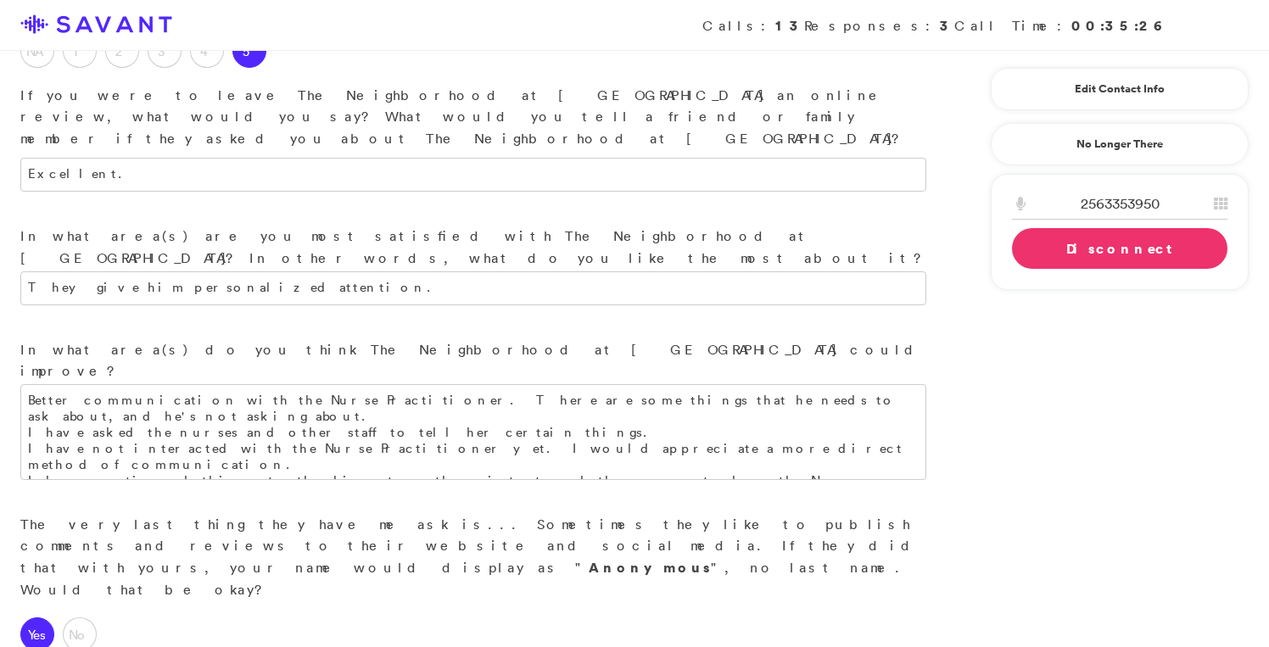
scroll to position [2014, 0]
click at [1048, 254] on link "Disconnect" at bounding box center [1119, 248] width 215 height 41
